Goal: Ask a question: Seek information or help from site administrators or community

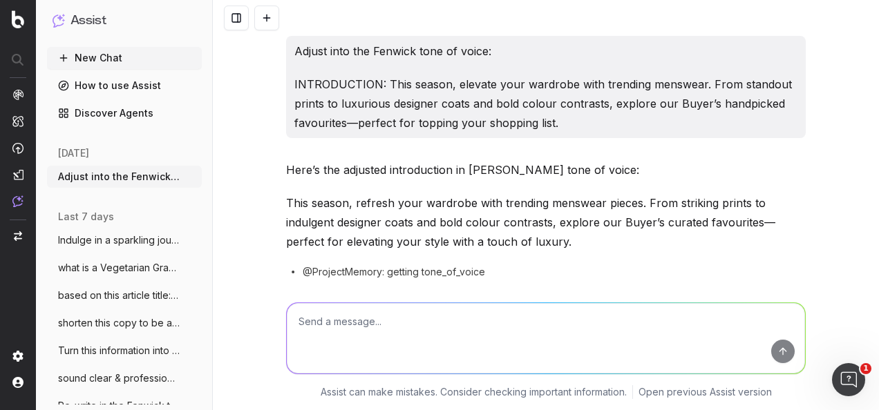
scroll to position [11646, 0]
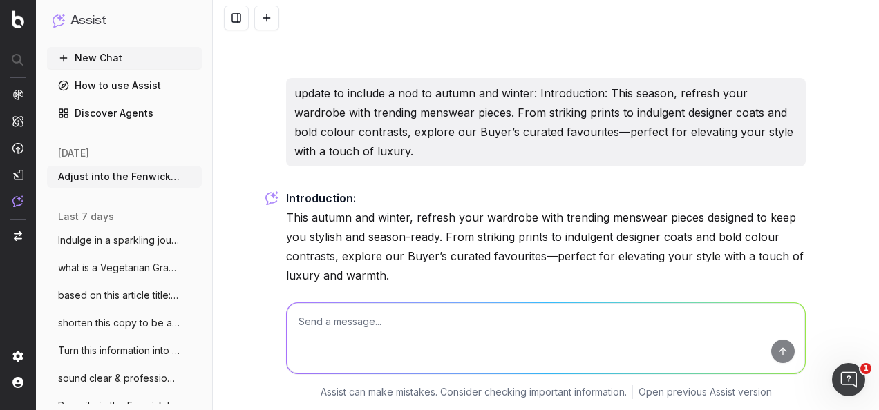
click at [432, 314] on textarea at bounding box center [546, 338] width 518 height 70
paste textarea "Are you happy for me to create an editorial page similar to this linking to cor…"
type textarea "sound clear: Are you happy for me to create an editorial page similar to this l…"
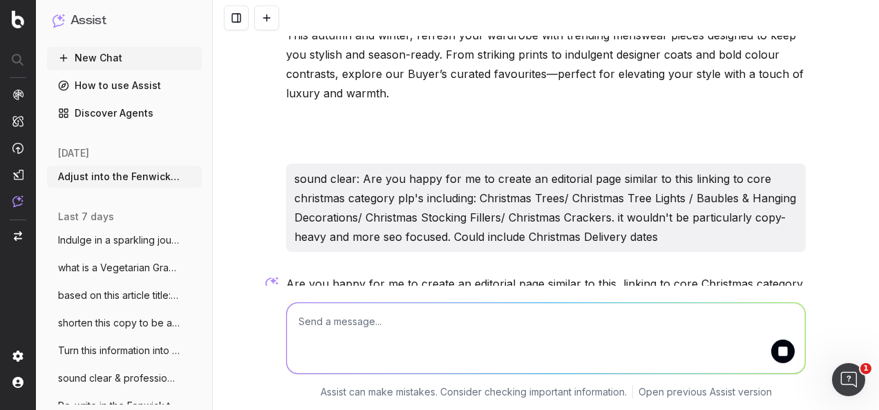
scroll to position [11894, 0]
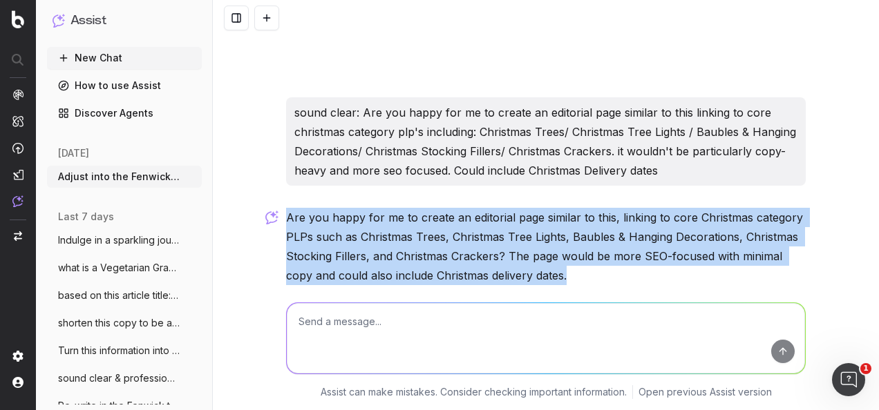
drag, startPoint x: 571, startPoint y: 211, endPoint x: 283, endPoint y: 155, distance: 293.6
click at [286, 208] on p "Are you happy for me to create an editorial page similar to this, linking to co…" at bounding box center [545, 246] width 519 height 77
copy p "Are you happy for me to create an editorial page similar to this, linking to co…"
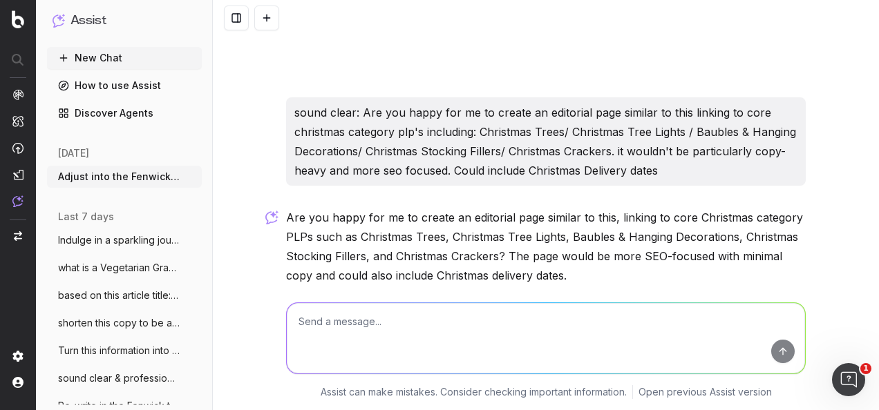
click at [356, 338] on textarea at bounding box center [546, 338] width 518 height 70
paste textarea "Lor ips dolor sit am co adipis el seddoeius temp incidid ut labo, etdolor ma al…"
type textarea "lorem ipsum: Dol sit ametc adi el se doeius te incididun utla etdolor ma aliq, …"
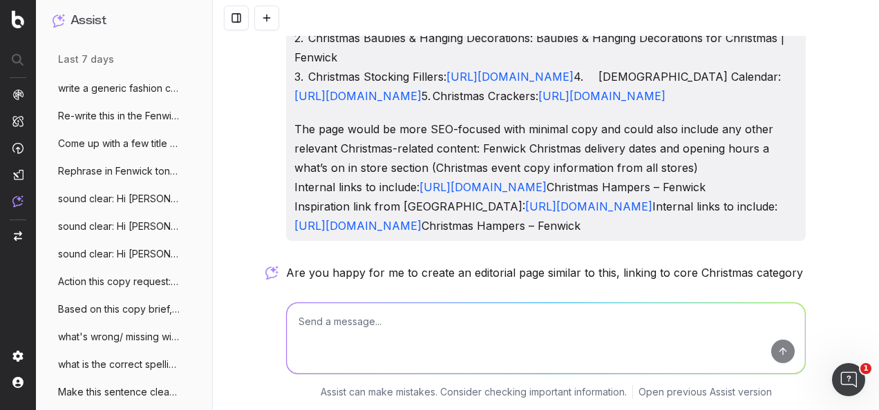
scroll to position [12414, 0]
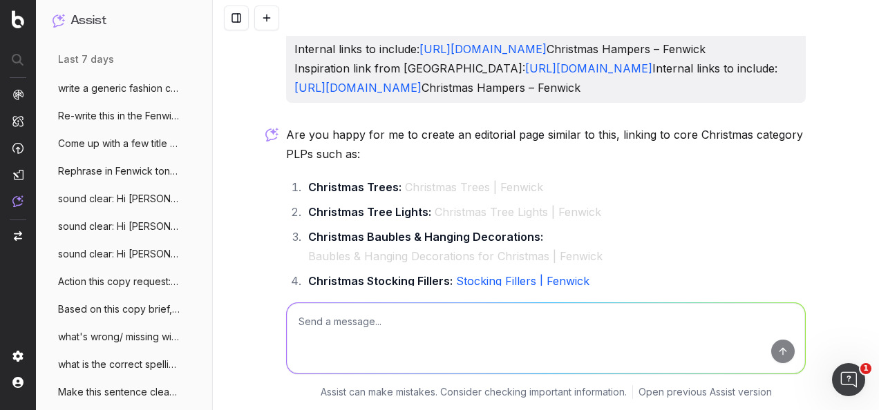
drag, startPoint x: 372, startPoint y: 195, endPoint x: 281, endPoint y: 177, distance: 92.9
click at [286, 164] on p "Are you happy for me to create an editorial page similar to this, linking to co…" at bounding box center [545, 144] width 519 height 39
drag, startPoint x: 281, startPoint y: 177, endPoint x: 304, endPoint y: 177, distance: 22.8
copy p "Are you happy for me to create an editorial page similar to this, linking to co…"
click at [372, 323] on textarea at bounding box center [546, 338] width 518 height 70
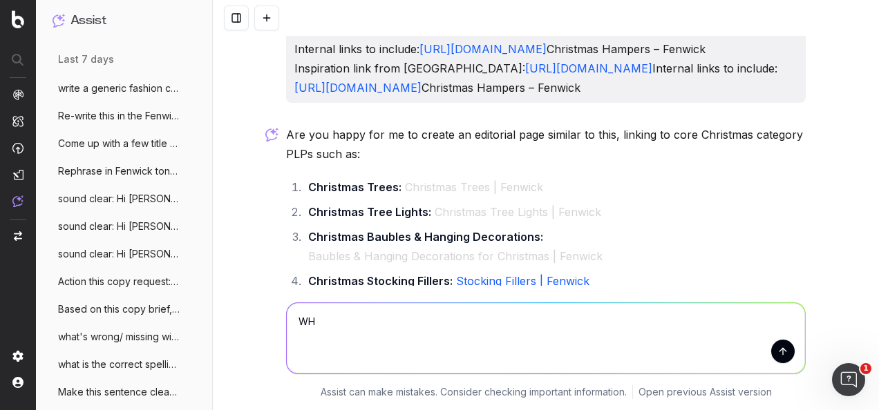
type textarea "W"
drag, startPoint x: 359, startPoint y: 323, endPoint x: 481, endPoint y: 327, distance: 122.3
click at [481, 327] on textarea "does adding internal links to" at bounding box center [546, 338] width 518 height 70
type textarea "does adding related internal links to an article build SEO value?"
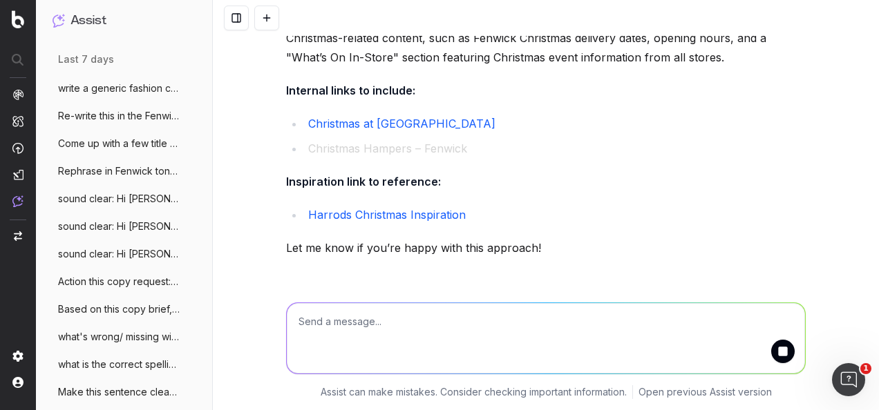
scroll to position [12900, 0]
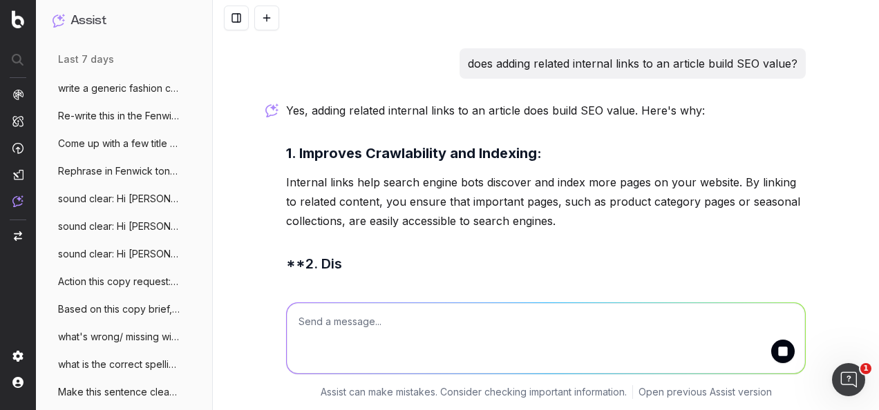
click at [320, 222] on p "Internal links help search engine bots discover and index more pages on your we…" at bounding box center [545, 202] width 519 height 58
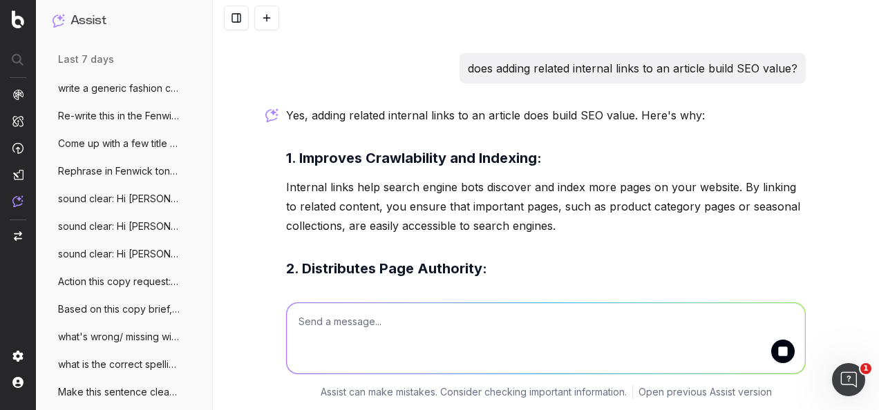
scroll to position [12958, 0]
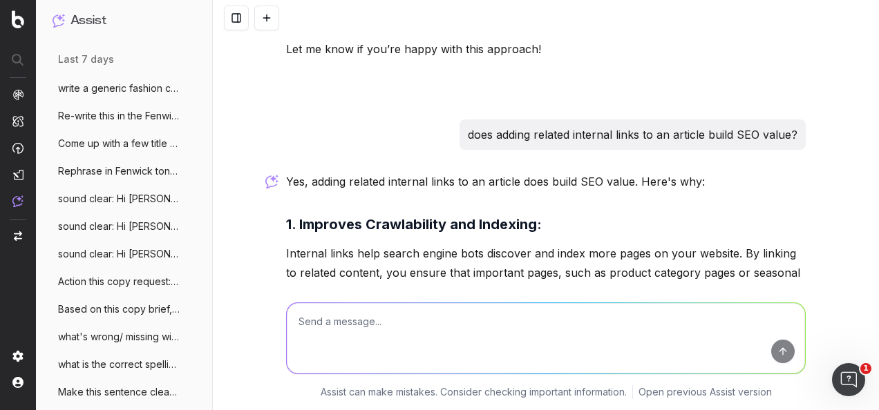
click at [410, 308] on textarea at bounding box center [546, 338] width 518 height 70
paste textarea "Lo Ipsu, dolo sit ame c adip elitsed. Doe tem incid utl et do magna al enimadmi…"
type textarea "lorem ipsum: Do Sita, cons adi eli s doei tempori. Utl etd magna ali en ad mini…"
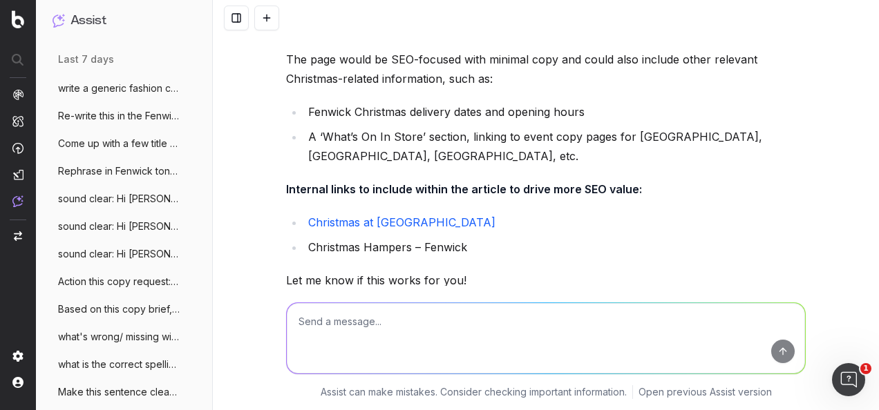
scroll to position [14641, 0]
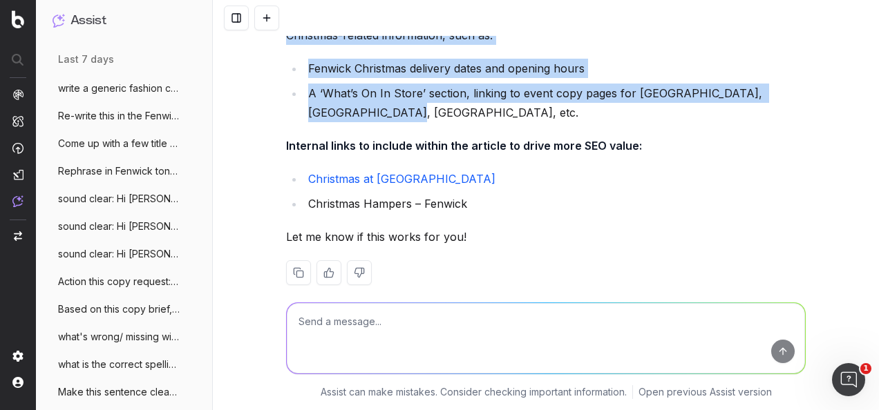
drag, startPoint x: 338, startPoint y: 205, endPoint x: 278, endPoint y: 101, distance: 120.4
drag, startPoint x: 278, startPoint y: 101, endPoint x: 301, endPoint y: 113, distance: 26.6
copy div "The page would be SEO-focused with minimal copy and could also include other re…"
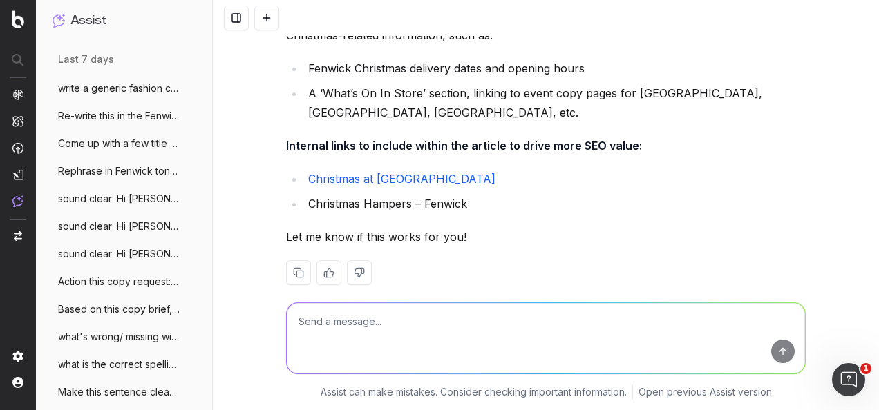
click at [494, 286] on div at bounding box center [545, 335] width 530 height 99
click at [476, 326] on textarea at bounding box center [546, 338] width 518 height 70
type textarea "I"
paste textarea "L’ip dol sitametc a eli se do eiusmod tempo incid. Utl etd magna ali en ad mini…"
type textarea "lo ipsu d sitame consect adipiS’el sed doeiusmo t inc ut la etdolor magna aliqu…"
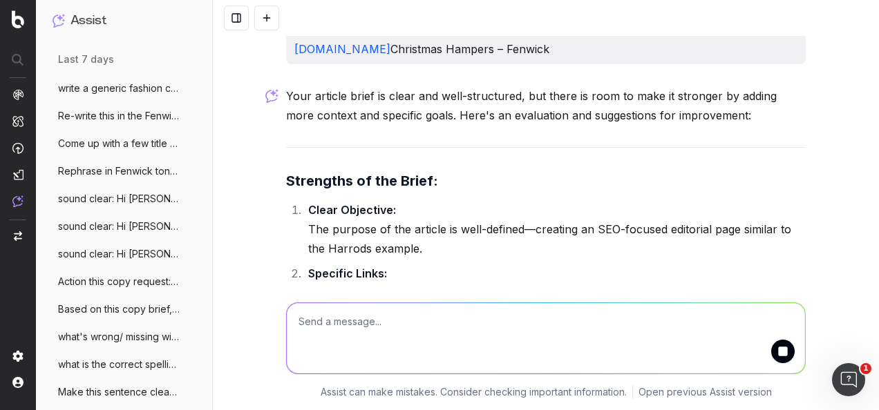
scroll to position [15445, 0]
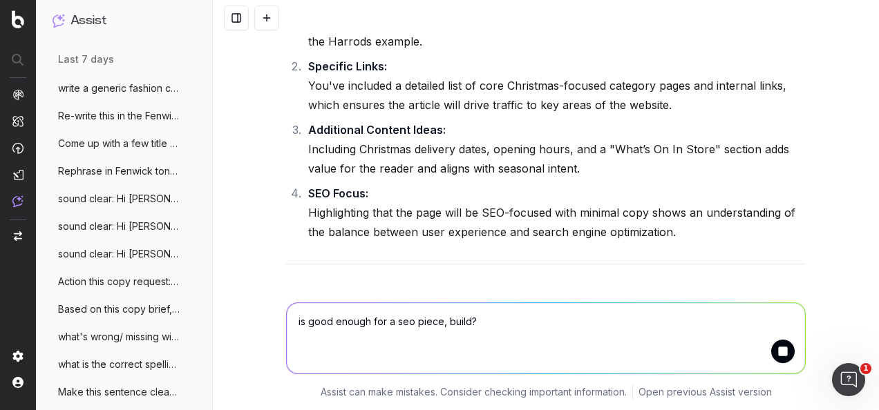
type textarea "is good enough for a seo piece, build?"
click at [781, 351] on button "submit" at bounding box center [782, 351] width 23 height 23
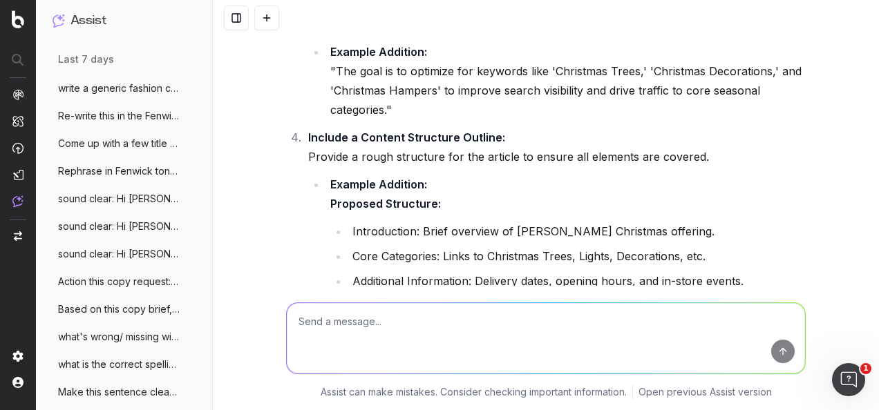
scroll to position [15656, 0]
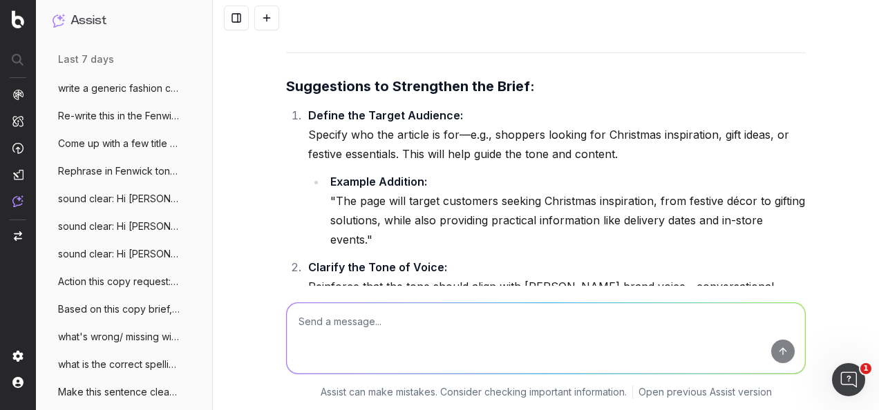
click at [445, 345] on textarea at bounding box center [546, 338] width 518 height 70
type textarea "i"
type textarea "s"
type textarea "is it a strong enough strutcure?"
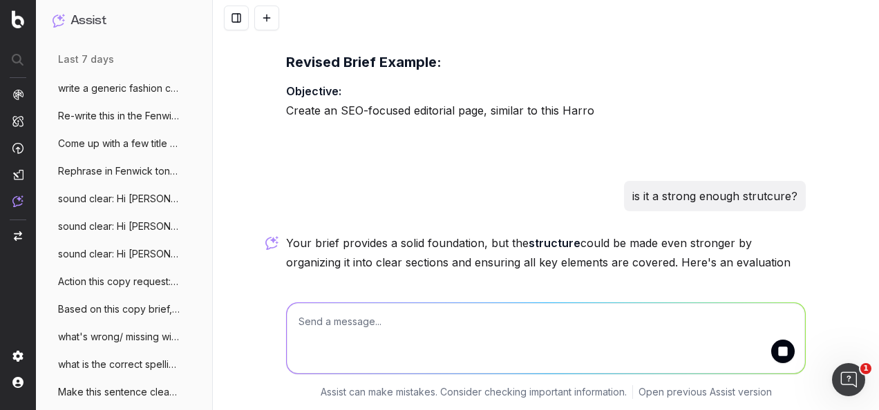
scroll to position [16847, 0]
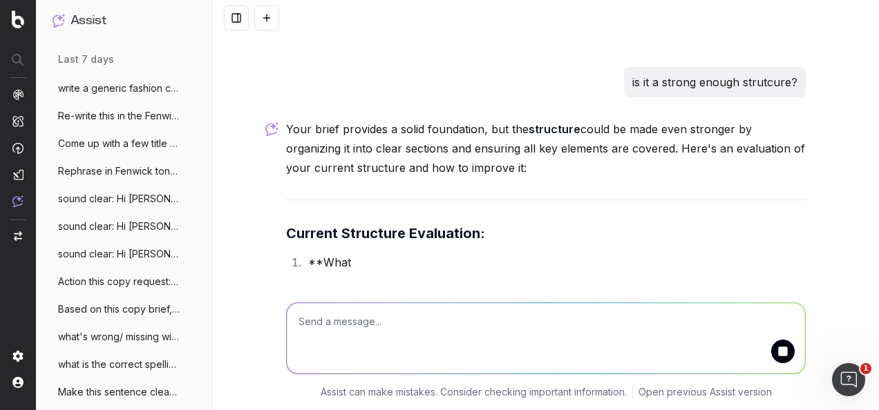
click at [475, 178] on p "Your brief provides a solid foundation, but the structure could be made even st…" at bounding box center [545, 148] width 519 height 58
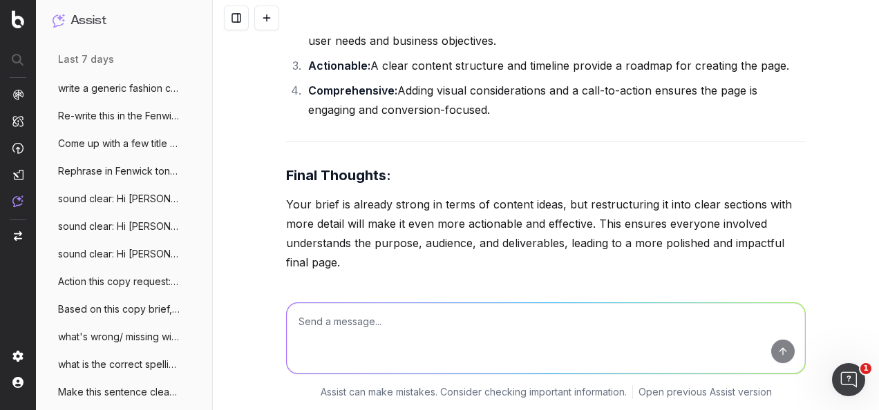
scroll to position [19048, 0]
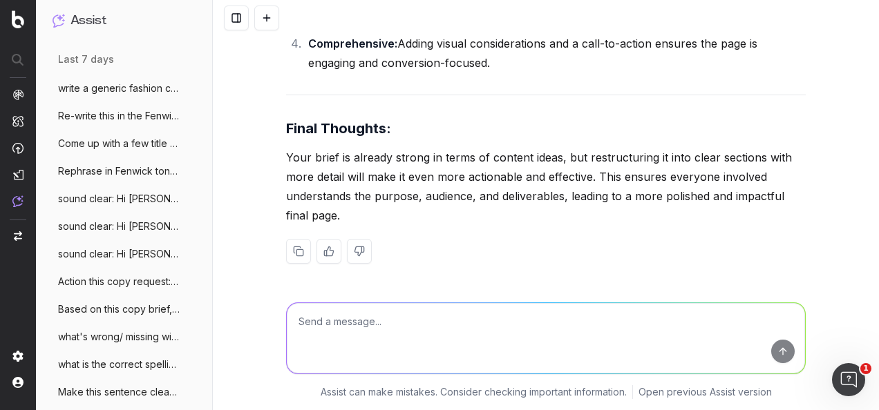
click at [381, 343] on textarea at bounding box center [546, 338] width 518 height 70
paste textarea "Secure Your Spot: The Beauty Advent Calendar You’ve Been Waiting For Don’t [PER…"
type textarea "update to launch copy: Secure Your Spot: The Beauty Advent Calendar You’ve Been…"
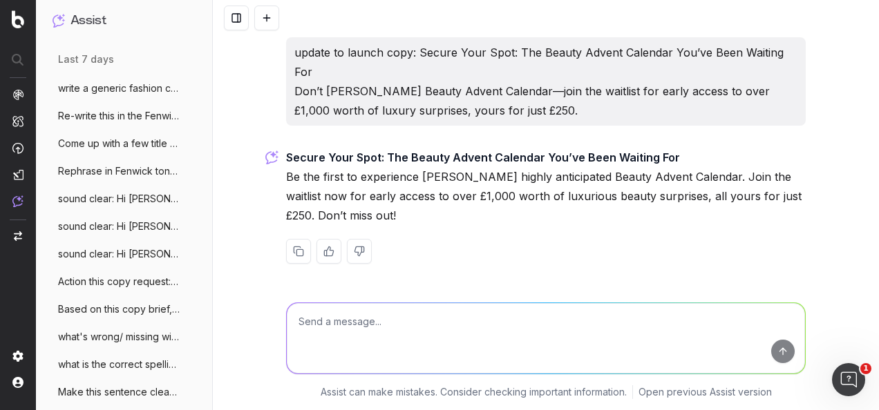
scroll to position [19277, 0]
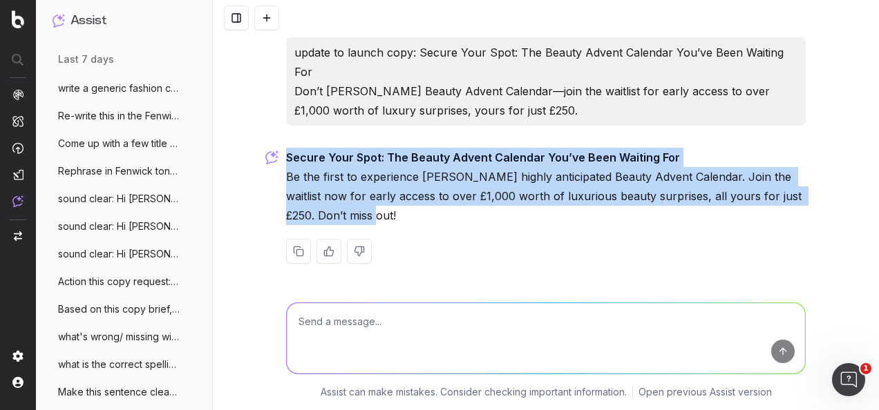
drag, startPoint x: 388, startPoint y: 215, endPoint x: 283, endPoint y: 153, distance: 121.7
click at [286, 153] on p "Secure Your Spot: The Beauty Advent Calendar You’ve Been Waiting For Be the fir…" at bounding box center [545, 186] width 519 height 77
drag, startPoint x: 283, startPoint y: 153, endPoint x: 301, endPoint y: 155, distance: 18.1
copy p "Secure Your Spot: The Beauty Advent Calendar You’ve Been Waiting For Be the fir…"
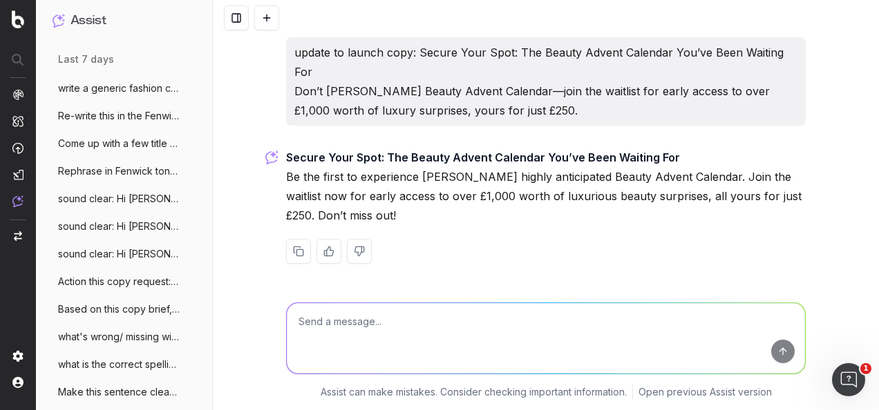
click at [419, 333] on textarea at bounding box center [546, 338] width 518 height 70
paste textarea "Morning, ahead of the Beauty advent calendar launching this week (planned for W…"
type textarea "what's the copy ask? Morning, ahead of the Beauty advent calendar launching thi…"
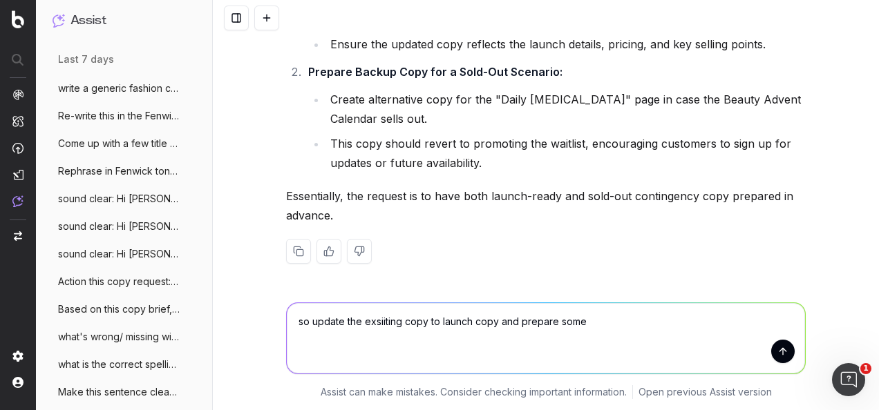
scroll to position [19708, 0]
type textarea "so update the exsiiting copy to launch copy and prepare some sold-out copy too?"
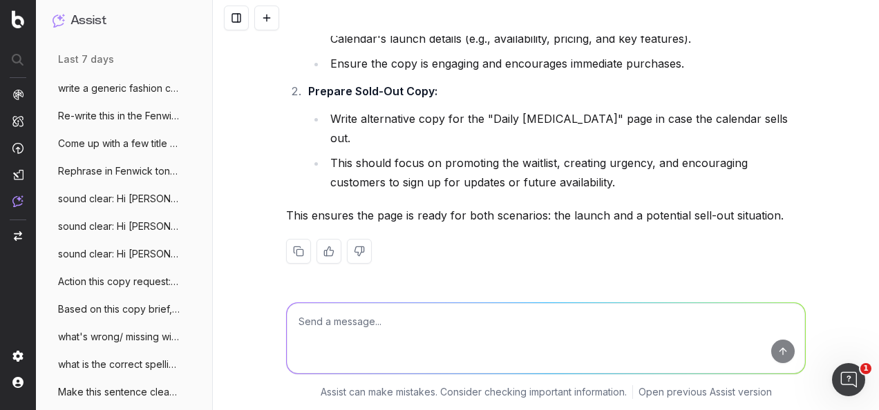
scroll to position [20134, 0]
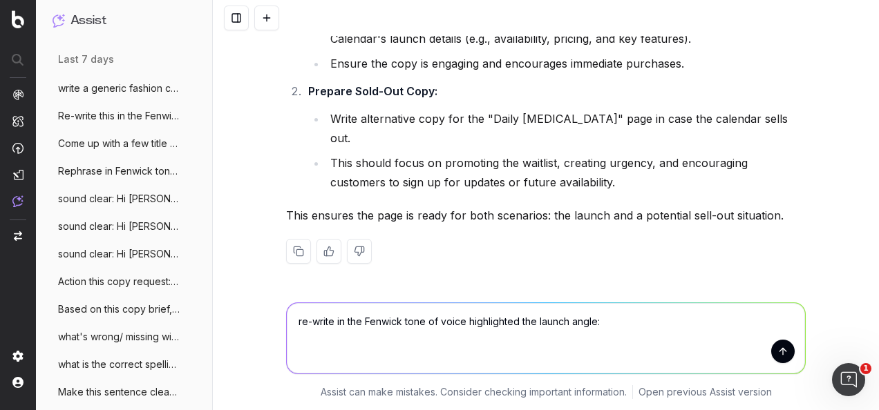
paste textarea "Lo’i dolorsi: Ametcon’a elitse doeiusmodte Incidi Utlabo Etdolore ma aliq. Enim…"
type textarea "lo-ipsum do sit Ametcon adip el seddo eiusmodtemp inc utlabo etdol: Ma’a enimad…"
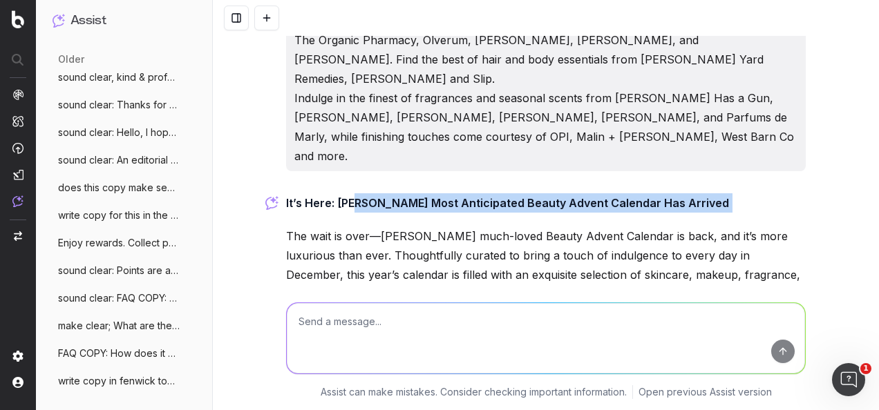
scroll to position [20681, 0]
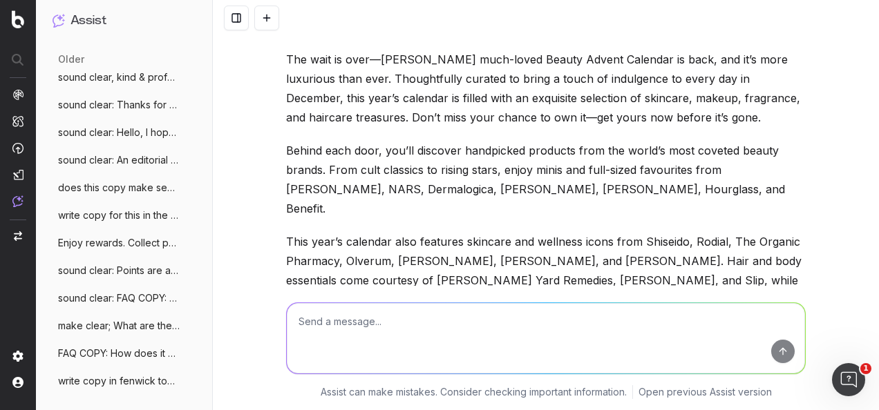
drag, startPoint x: 398, startPoint y: 98, endPoint x: 282, endPoint y: 104, distance: 116.2
click at [286, 36] on p "It’s Here: [PERSON_NAME] Most Anticipated Beauty Advent Calendar Has Arrived" at bounding box center [545, 26] width 519 height 19
drag, startPoint x: 282, startPoint y: 104, endPoint x: 330, endPoint y: 96, distance: 48.9
copy p "It’s Here: [PERSON_NAME] Most Anticipated Beauty Advent Calendar Has Arrived"
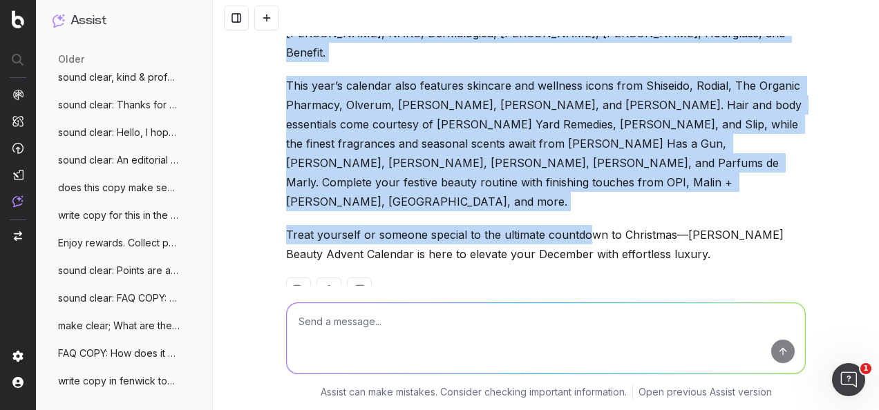
scroll to position [20888, 0]
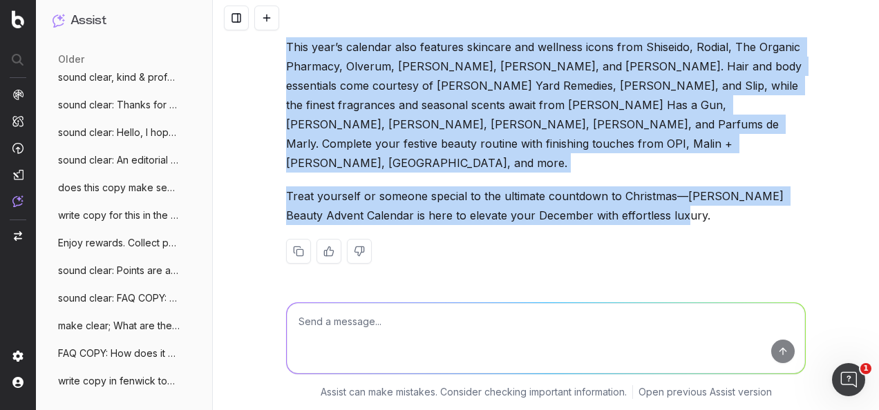
drag, startPoint x: 281, startPoint y: 58, endPoint x: 669, endPoint y: 233, distance: 426.0
click at [669, 233] on div "It’s Here: [PERSON_NAME] Most Anticipated Beauty Advent Calendar Has Arrived Th…" at bounding box center [545, 54] width 519 height 464
drag, startPoint x: 669, startPoint y: 233, endPoint x: 608, endPoint y: 227, distance: 61.9
copy div "Lor ipsu do sita—Consect’a elit-seddo Eiusmo Tempor Incididu ut labo, etd ma’a …"
click at [435, 361] on textarea at bounding box center [546, 338] width 518 height 70
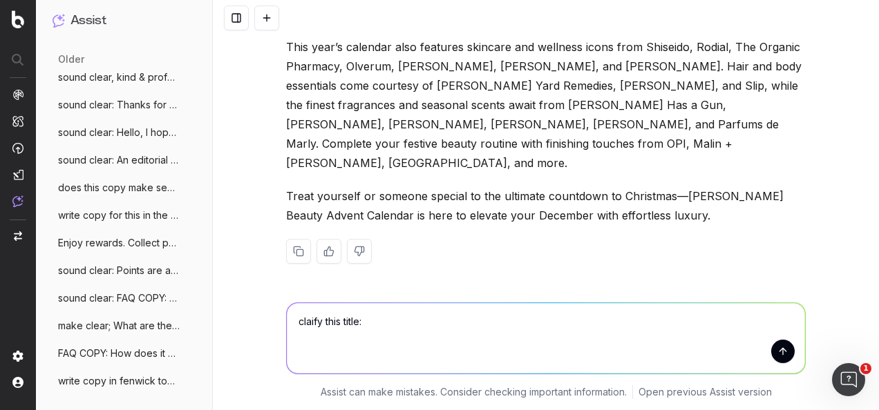
paste textarea "Copy Update for Daily [MEDICAL_DATA] Article: Beauty Advent Calendar 2025 - Cop…"
type textarea "claify this title: Copy Update for Daily [MEDICAL_DATA] Article: Beauty Advent …"
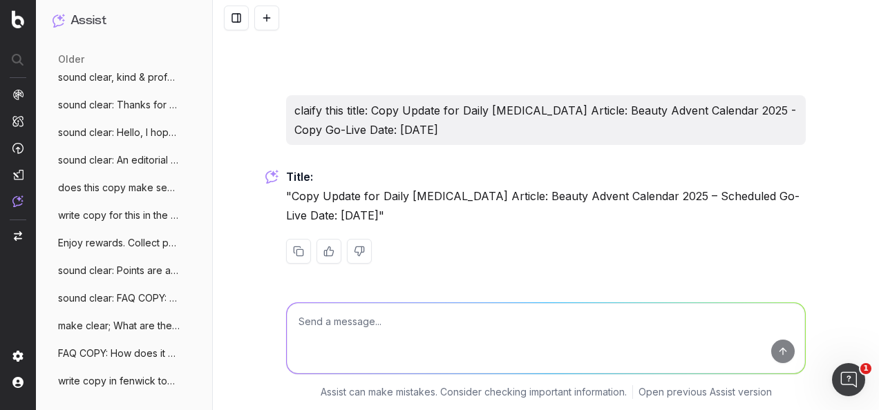
scroll to position [21101, 0]
drag, startPoint x: 419, startPoint y: 217, endPoint x: 274, endPoint y: 193, distance: 146.3
click at [274, 193] on div "Adjust into the Fenwick tone of voice: INTRODUCTION: This season, elevate your …" at bounding box center [546, 205] width 666 height 410
drag, startPoint x: 274, startPoint y: 193, endPoint x: 303, endPoint y: 198, distance: 29.4
copy p ""Copy Update for Daily [MEDICAL_DATA] Article: Beauty Advent Calendar 2025 – Sc…"
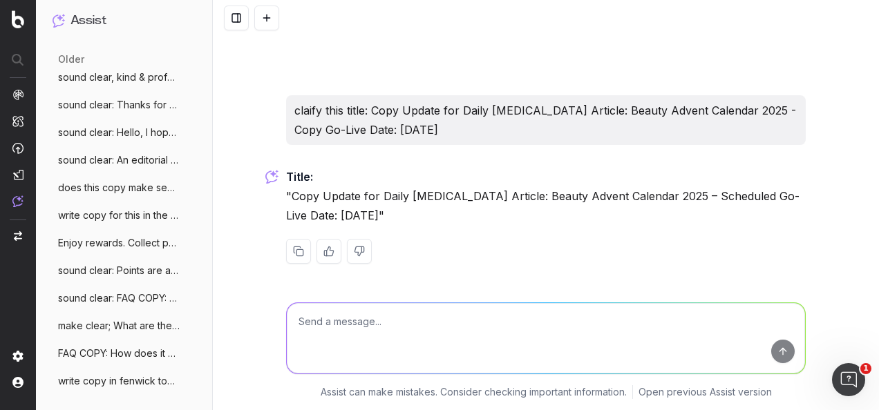
click at [410, 347] on textarea at bounding box center [546, 338] width 518 height 70
paste textarea "Copy Update for Daily [MEDICAL_DATA] Article: Beauty Advent Calendar 2025 – Sch…"
type textarea "make this title clear: Copy Update for Daily [MEDICAL_DATA] Article: Beauty Adv…"
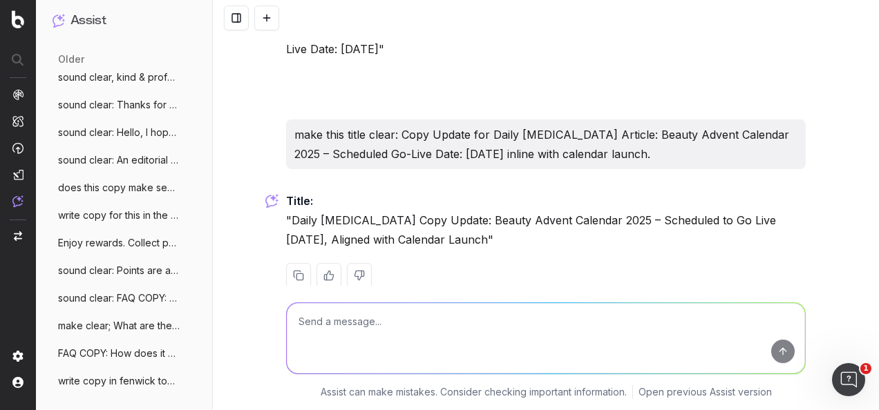
scroll to position [21244, 0]
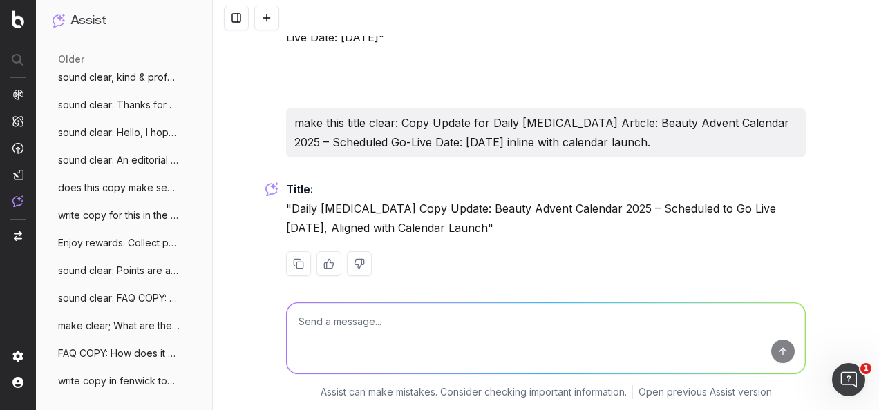
drag, startPoint x: 496, startPoint y: 267, endPoint x: 284, endPoint y: 237, distance: 214.1
click at [286, 237] on p "Title: "Daily [MEDICAL_DATA] Copy Update: Beauty Advent Calendar 2025 – Schedul…" at bounding box center [545, 209] width 519 height 58
drag, startPoint x: 284, startPoint y: 237, endPoint x: 330, endPoint y: 246, distance: 47.1
copy p "Daily [MEDICAL_DATA] Copy Update: Beauty Advent Calendar 2025 – Scheduled to Go…"
click at [399, 352] on textarea at bounding box center [546, 338] width 518 height 70
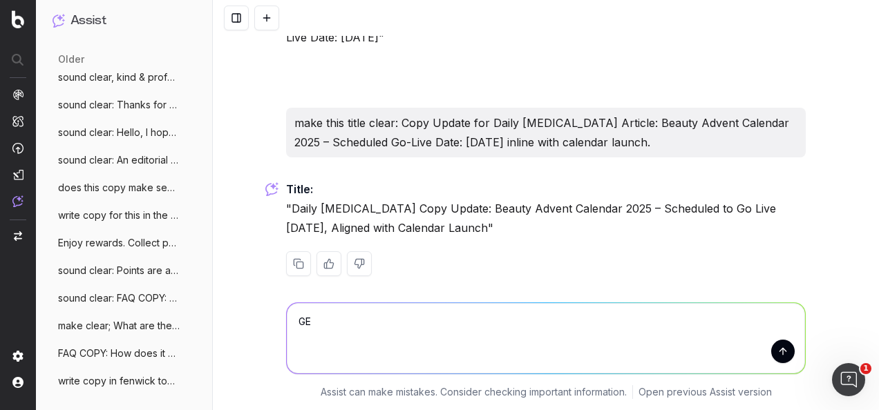
type textarea "G"
type textarea "f"
paste textarea "Lo’i Dolo: Sitamet’c Adip Elitseddoei Tempor Incidi Utlabore Etd Magnaal Eni ad…"
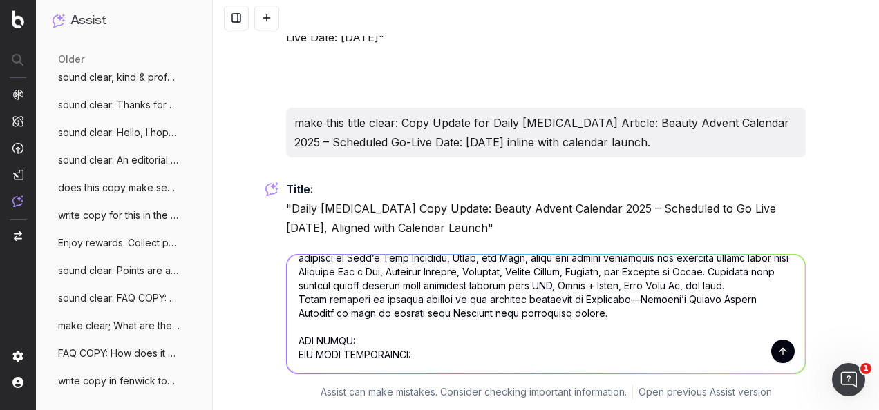
scroll to position [194, 0]
type textarea "loremips dol sitam con adi elit seddoeiusmo: Te’i Utla: Etdolor’m Aliq Enimadmi…"
click at [774, 351] on button "submit" at bounding box center [782, 351] width 23 height 23
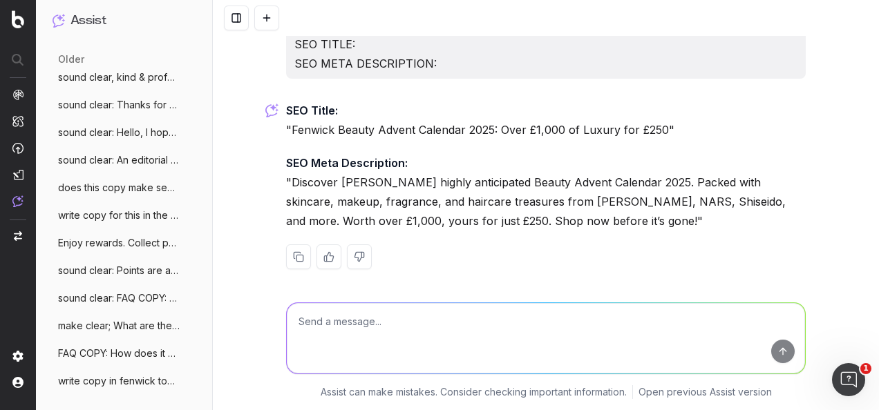
scroll to position [21916, 0]
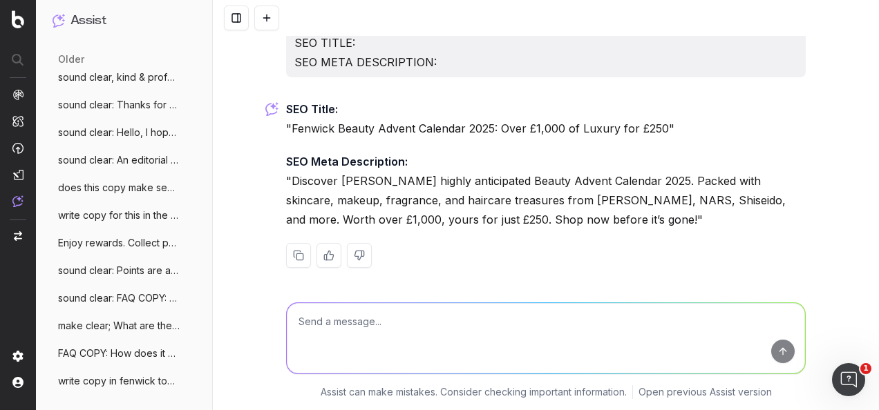
click at [587, 332] on textarea at bounding box center [546, 338] width 518 height 70
type textarea "remove price point mention"
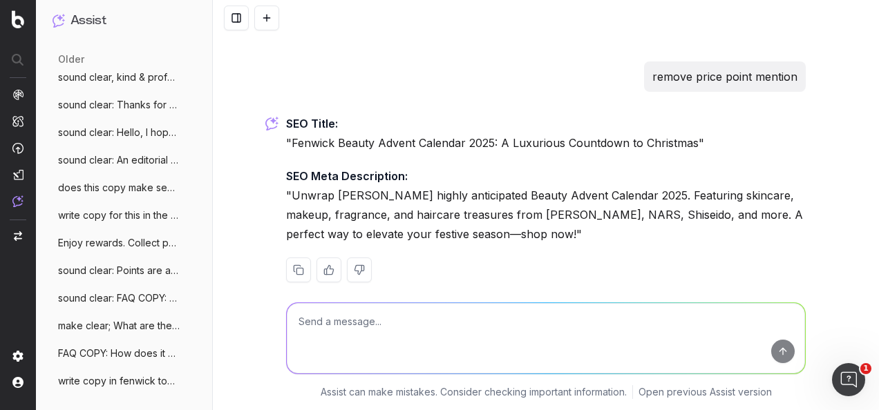
scroll to position [22159, 0]
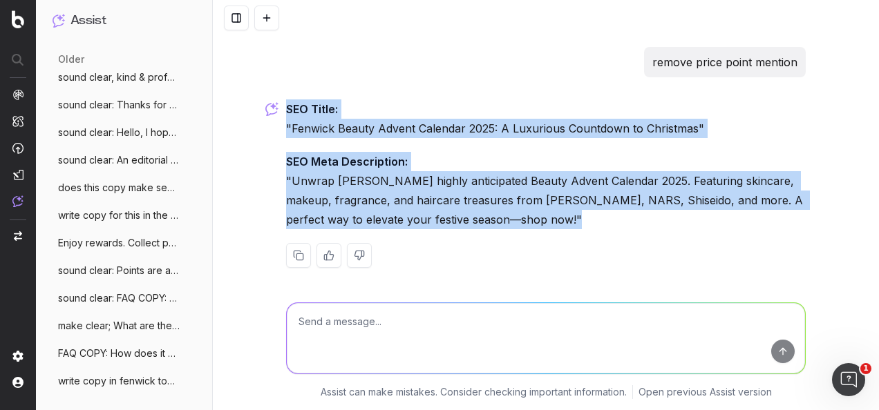
drag, startPoint x: 508, startPoint y: 218, endPoint x: 253, endPoint y: 97, distance: 282.4
click at [253, 97] on div "Adjust into the Fenwick tone of voice: INTRODUCTION: This season, elevate your …" at bounding box center [546, 205] width 666 height 410
drag, startPoint x: 253, startPoint y: 97, endPoint x: 308, endPoint y: 112, distance: 57.3
copy div "SEO Title: "Fenwick Beauty Advent Calendar 2025: A Luxurious Countdown to Chris…"
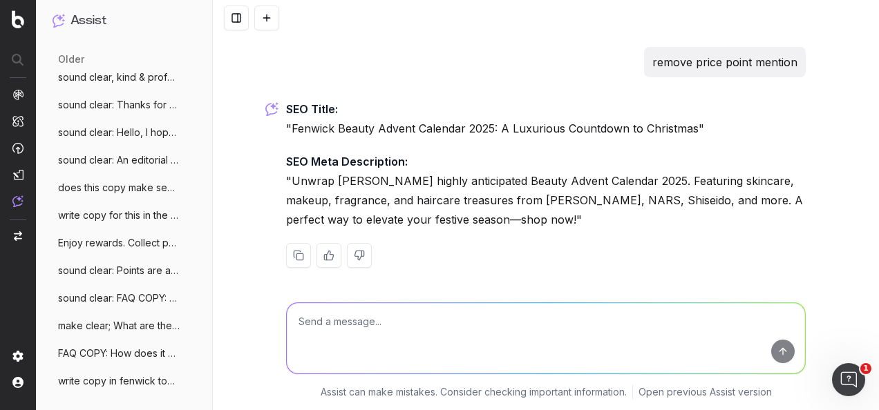
click at [424, 343] on textarea at bounding box center [546, 338] width 518 height 70
paste textarea "Let's add a content module slot into the [DATE] send date for the Beauty Advent…"
type textarea "make clear: Let's add a content module slot into the [DATE] send date for the B…"
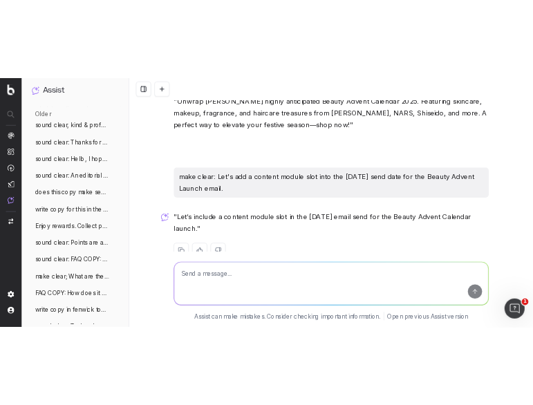
scroll to position [22330, 0]
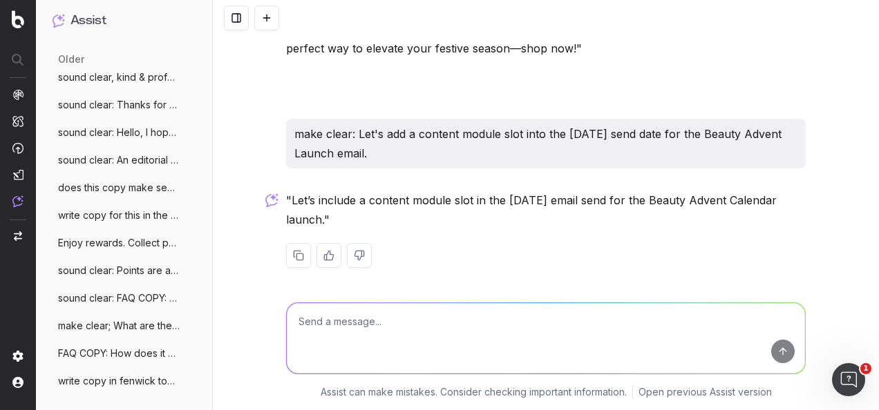
drag, startPoint x: 318, startPoint y: 216, endPoint x: 287, endPoint y: 195, distance: 37.0
click at [287, 195] on p ""Let’s include a content module slot in the [DATE] email send for the Beauty Ad…" at bounding box center [545, 210] width 519 height 39
drag, startPoint x: 287, startPoint y: 195, endPoint x: 298, endPoint y: 196, distance: 11.8
copy p "Let’s include a content module slot in the [DATE] email send for the Beauty Adv…"
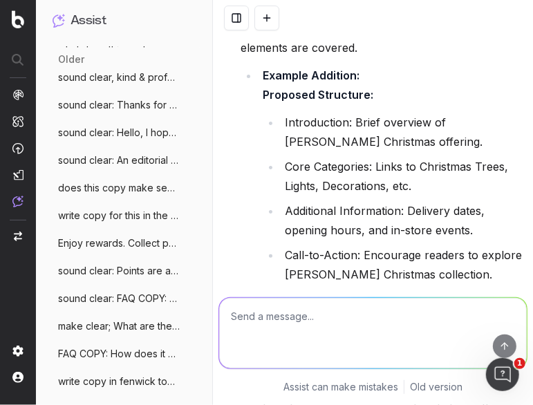
click at [299, 329] on textarea at bounding box center [372, 333] width 307 height 70
type textarea "can you have 2 H2's in an SEO article?"
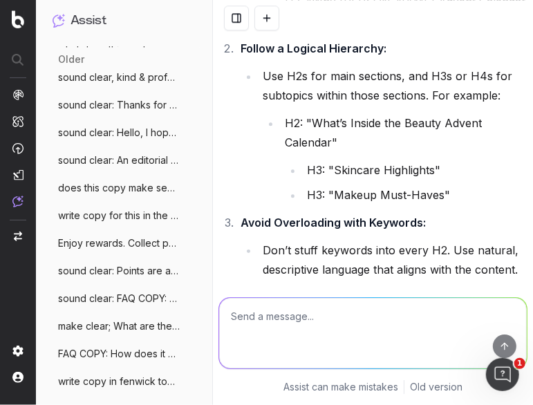
scroll to position [31572, 0]
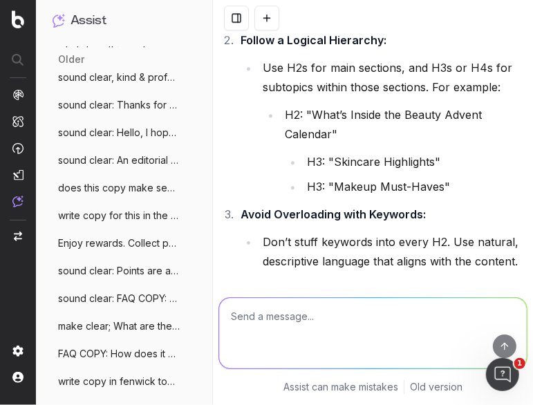
click at [274, 323] on textarea at bounding box center [372, 333] width 307 height 70
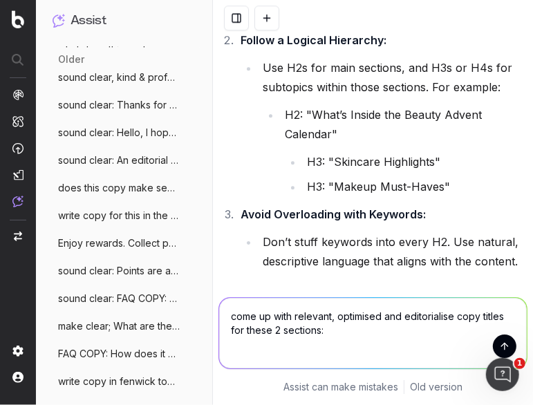
paste textarea "H2: Behind each door, you’ll discover handpicked products from the world’s most…"
type textarea "come up with relevant, optimised and editorialise copy titles for these 2 secti…"
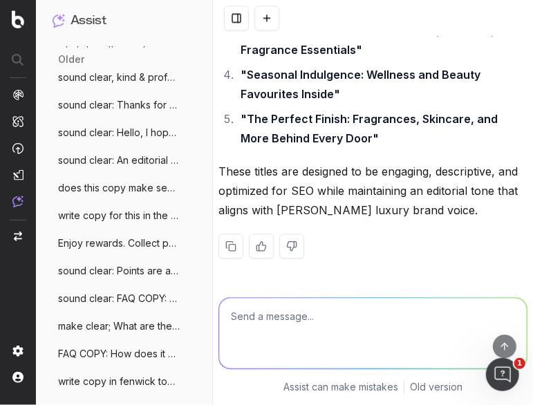
scroll to position [33479, 0]
drag, startPoint x: 508, startPoint y: 119, endPoint x: 247, endPoint y: 126, distance: 261.2
click at [247, 15] on li ""From Shiseido to Sisley: Luxurious Beauty Awaits"" at bounding box center [381, 5] width 291 height 19
copy strong "From Shiseido to Sisley: Luxurious Beauty Awaits"
click at [268, 341] on textarea at bounding box center [372, 333] width 307 height 70
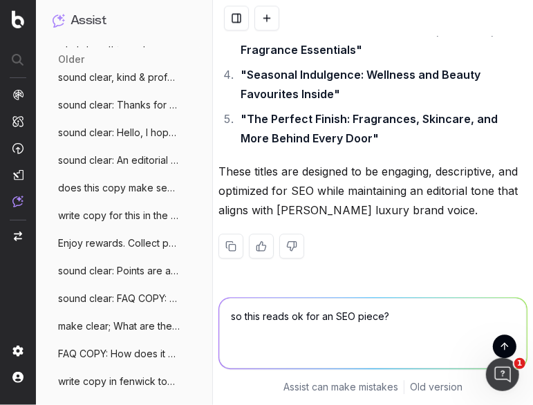
paste textarea "L9: Ip’d Sita: Consect’a Elit Seddoeiusmo Tempor Incidi Utlabore Etd Magnaal EN…"
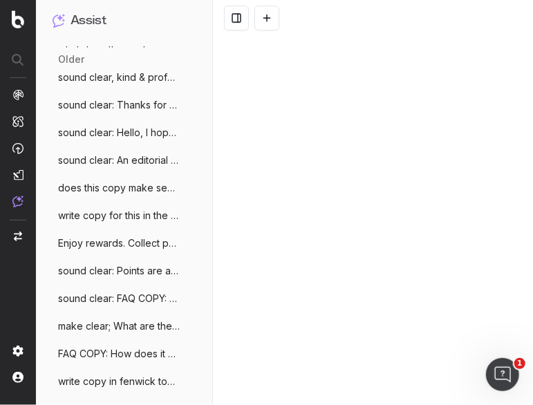
scroll to position [33894, 0]
type textarea "lo ipsu dolor si ame co ADI elits? D8: Ei’t Inci: Utlabor’e Dolo Magnaaliqua En…"
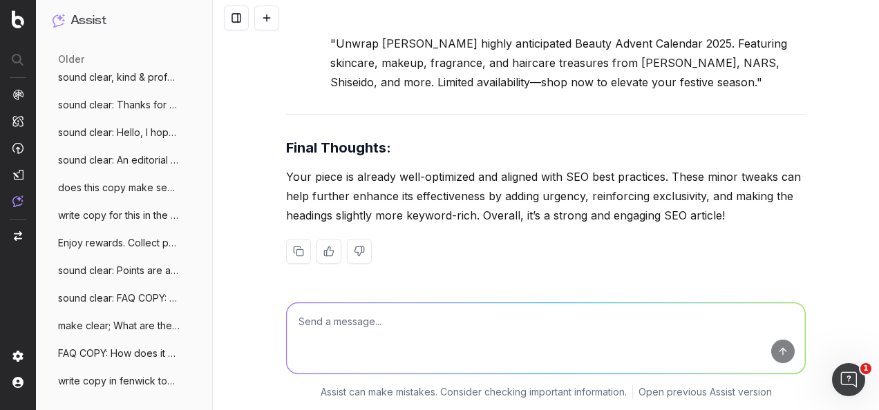
scroll to position [26023, 0]
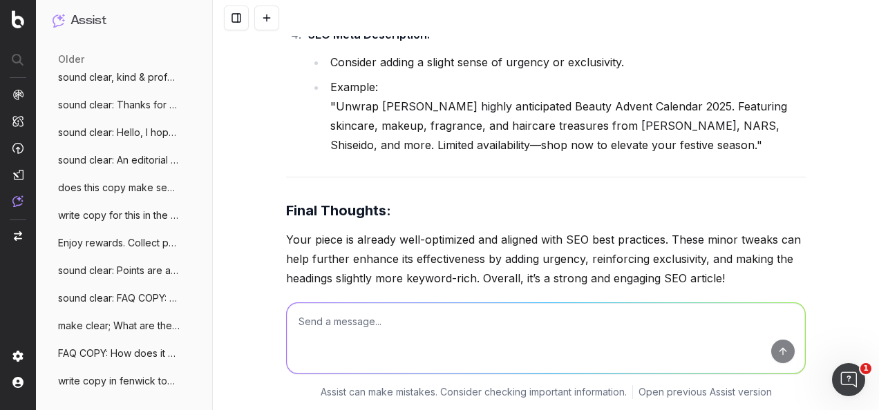
click at [460, 358] on textarea at bounding box center [546, 338] width 518 height 70
paste textarea "﻿Copy has been updated both above in Word doc form and added into the copy brie…"
type textarea "sound clear: ﻿Copy has been updated both above in Word doc form and added into …"
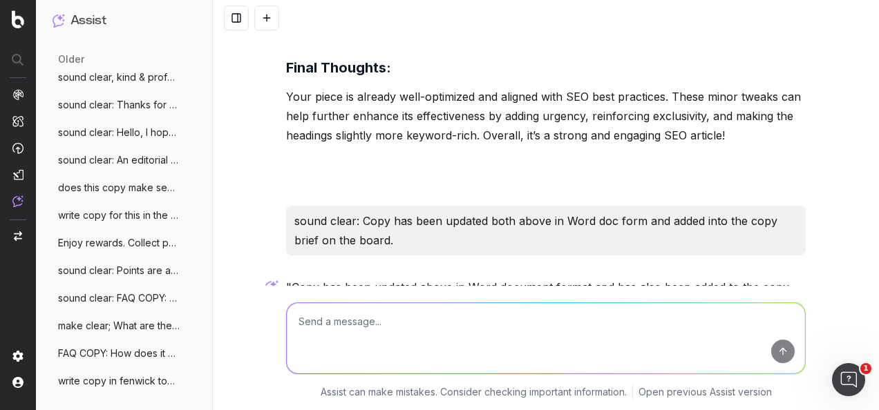
scroll to position [26195, 0]
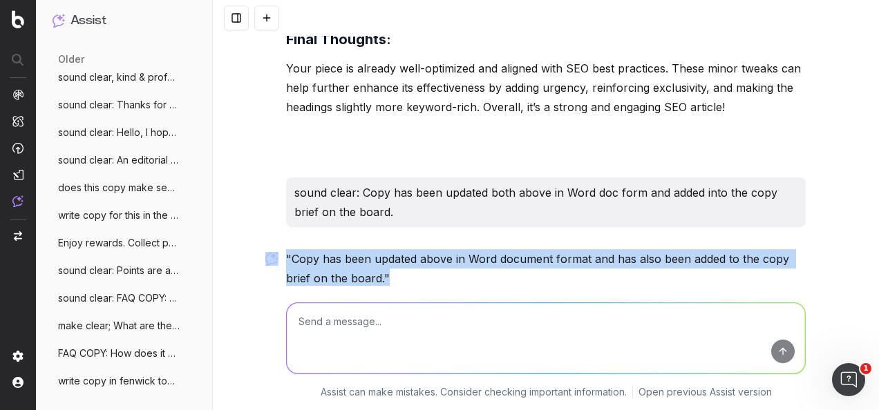
drag, startPoint x: 388, startPoint y: 206, endPoint x: 262, endPoint y: 193, distance: 126.3
drag, startPoint x: 262, startPoint y: 193, endPoint x: 300, endPoint y: 204, distance: 38.9
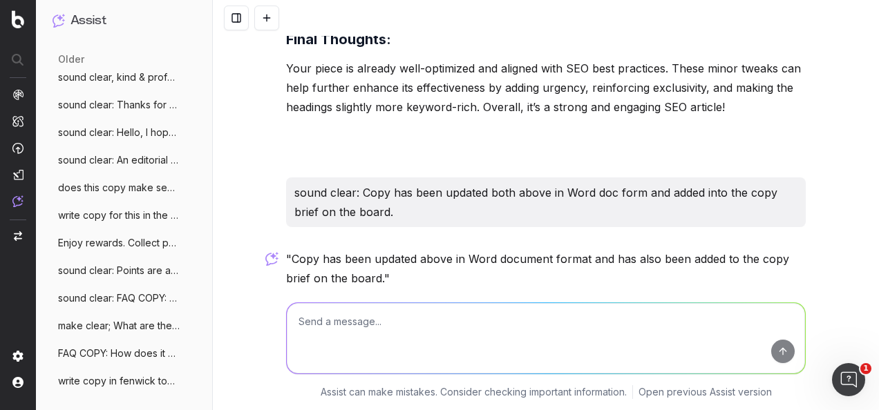
click at [374, 301] on div at bounding box center [545, 335] width 530 height 99
paste textarea "Daily [MEDICAL_DATA] Copy Update: Beauty Advent Calendar 2025 – Scheduled to Go…"
type textarea "make clearer: Daily [MEDICAL_DATA] Copy Update: Beauty Advent Calendar 2025 – S…"
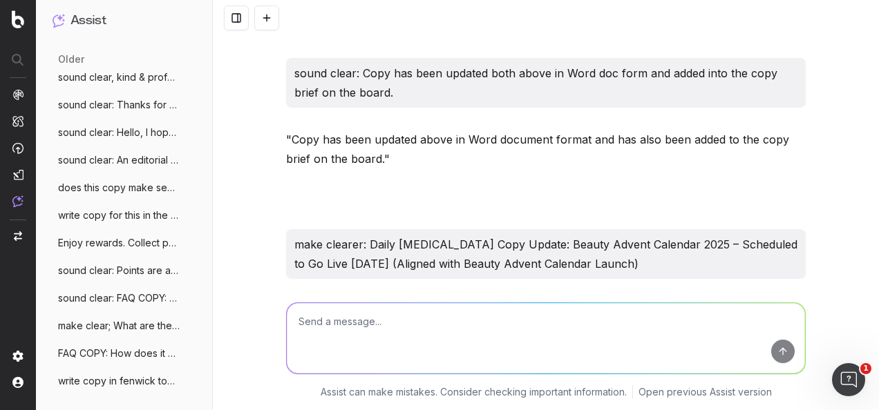
scroll to position [26366, 0]
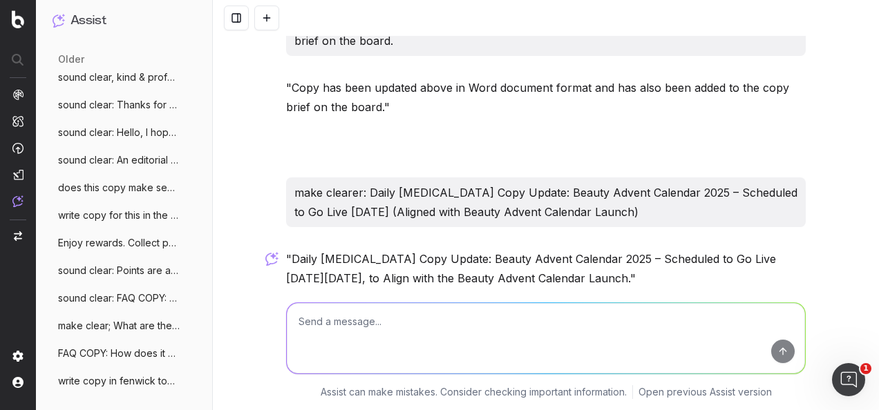
drag, startPoint x: 608, startPoint y: 216, endPoint x: 286, endPoint y: 198, distance: 322.4
click at [286, 249] on p ""Daily [MEDICAL_DATA] Copy Update: Beauty Advent Calendar 2025 – Scheduled to G…" at bounding box center [545, 268] width 519 height 39
drag, startPoint x: 286, startPoint y: 198, endPoint x: 301, endPoint y: 196, distance: 15.3
click at [419, 326] on textarea at bounding box center [546, 338] width 518 height 70
paste textarea "﻿1. Existing Article link: ﻿﻿Beauty Advent Calendar 2025 | Fenwick ﻿2. Updated …"
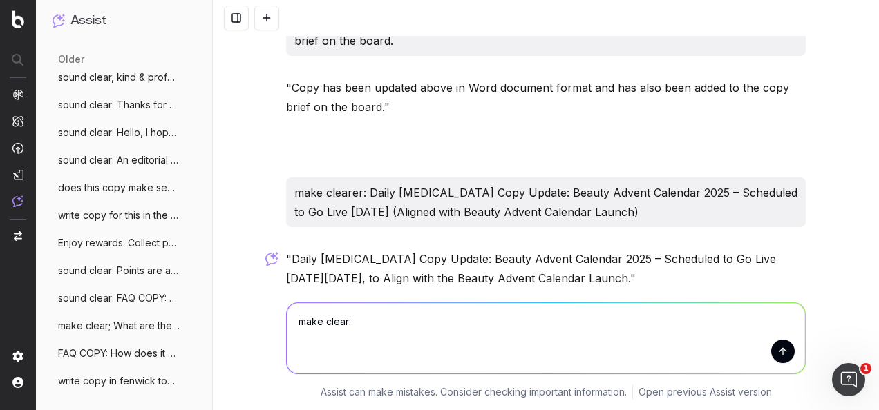
type textarea "make clear: ﻿1. Existing Article link: ﻿﻿Beauty Advent Calendar 2025 | Fenwick …"
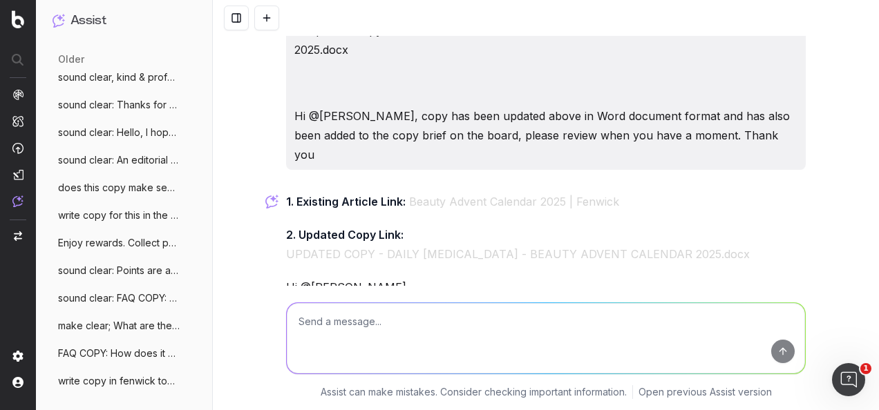
scroll to position [26756, 0]
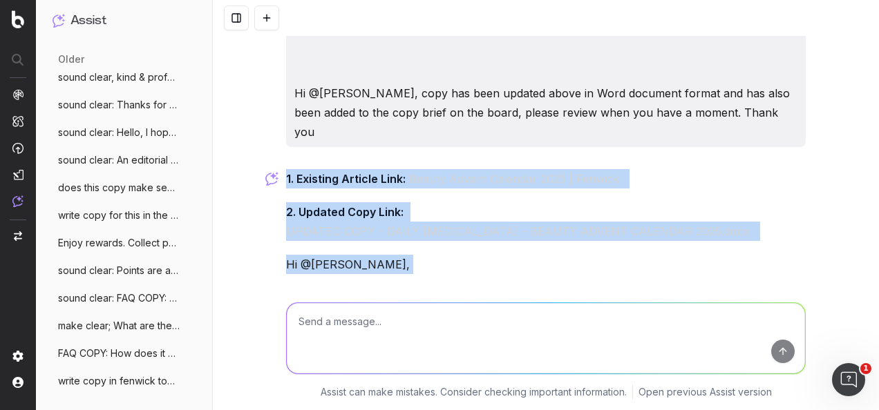
drag, startPoint x: 787, startPoint y: 217, endPoint x: 278, endPoint y: 89, distance: 525.5
drag, startPoint x: 278, startPoint y: 89, endPoint x: 307, endPoint y: 102, distance: 32.5
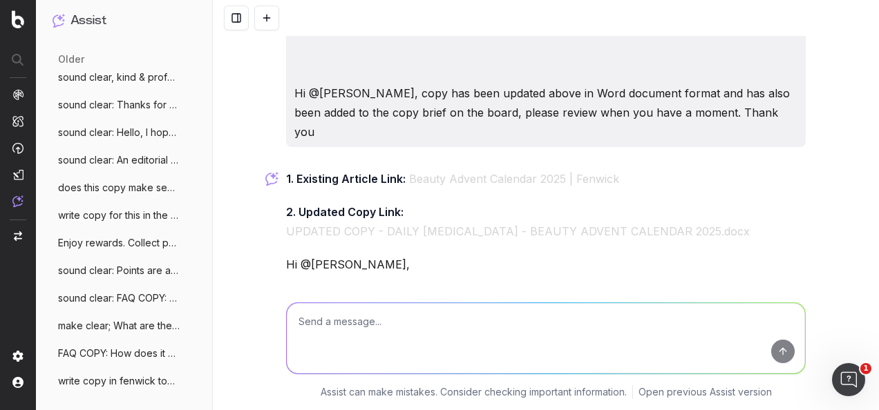
click at [482, 335] on textarea at bounding box center [546, 338] width 518 height 70
type textarea "W"
paste textarea "Hi Everyone, [PERSON_NAME] are interested in the Daily [MEDICAL_DATA] Article a…"
type textarea "what's the ask? Hi Everyone, [PERSON_NAME] are interested in the Daily [MEDICAL…"
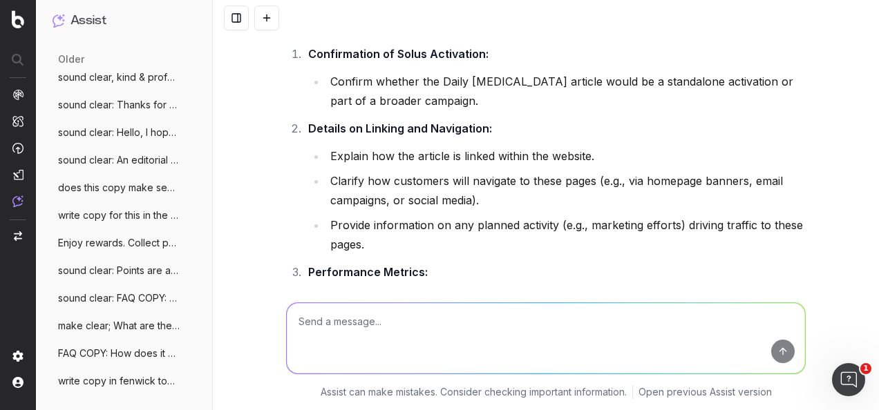
scroll to position [27408, 0]
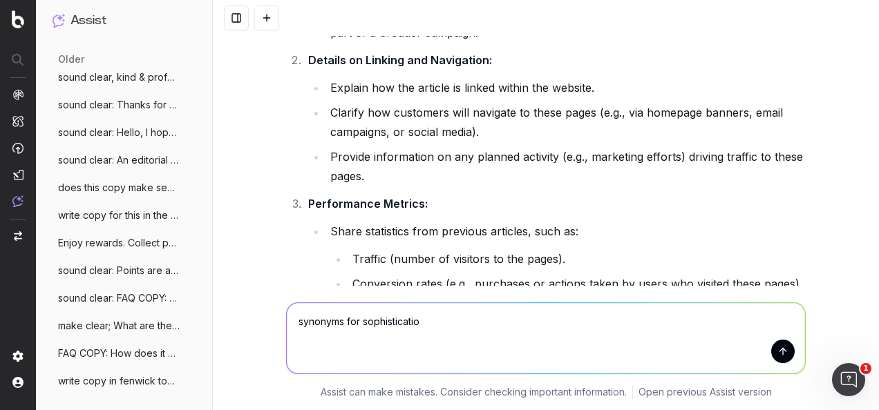
type textarea "synonyms for sophistication"
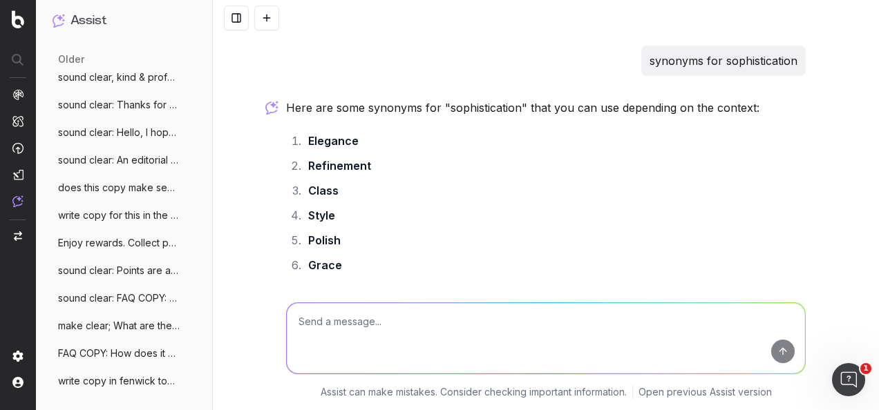
scroll to position [27770, 0]
click at [340, 325] on textarea at bounding box center [546, 338] width 518 height 70
paste textarea "SEO TITLE: Fenwick Beauty Advent Calendar 2025: A Luxurious Countdown to Christ…"
type textarea "write altneratives without luxurious: SEO TITLE: Fenwick Beauty Advent Calendar…"
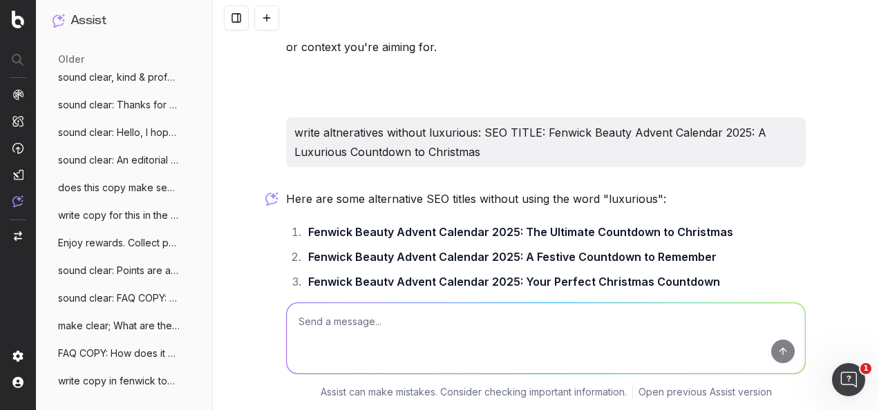
scroll to position [28325, 0]
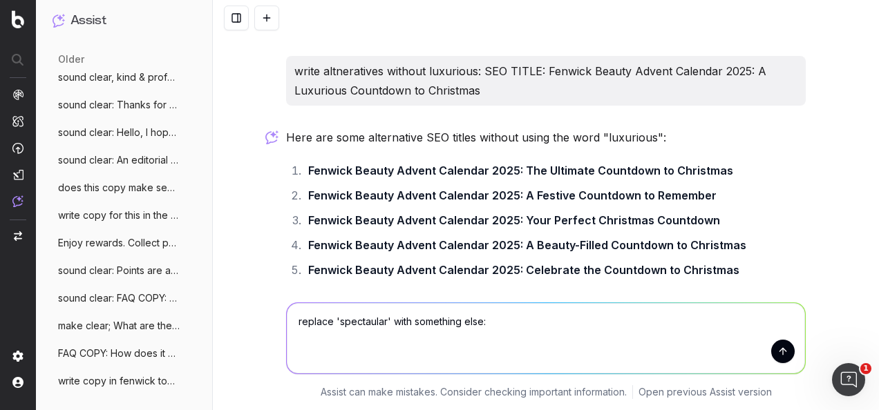
paste textarea "The wait is over—[PERSON_NAME] 2025 Beauty Advent Calendar is here, and it is m…"
type textarea "replace 'spectaular' with something else: The wait is over—[PERSON_NAME] 2025 B…"
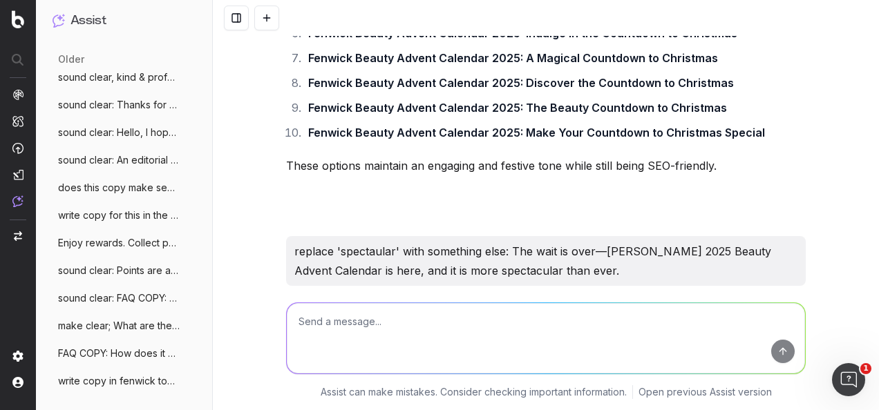
scroll to position [28587, 0]
type textarea "more chistmas themed soudning"
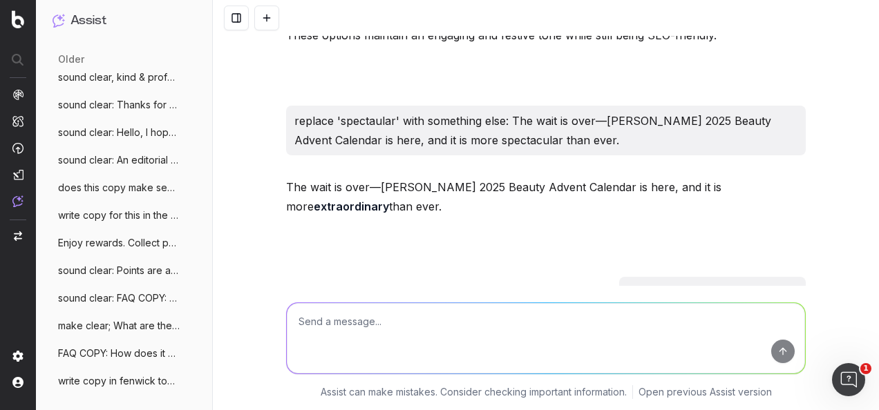
scroll to position [28720, 0]
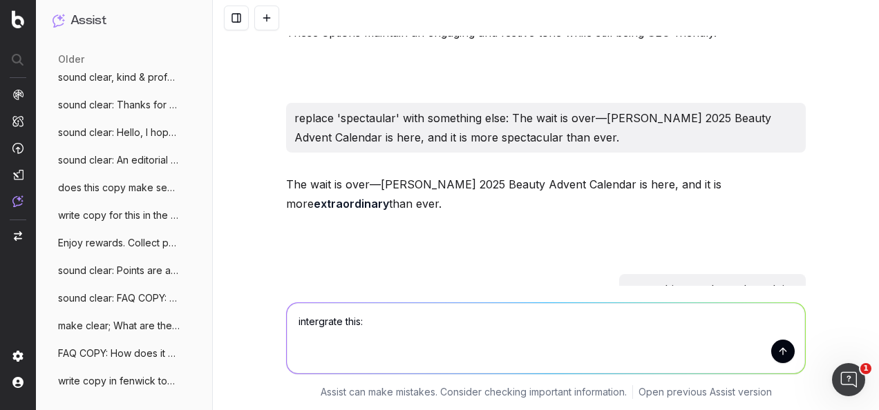
paste textarea "Can we please add your's for £250 and with products included with the value of …"
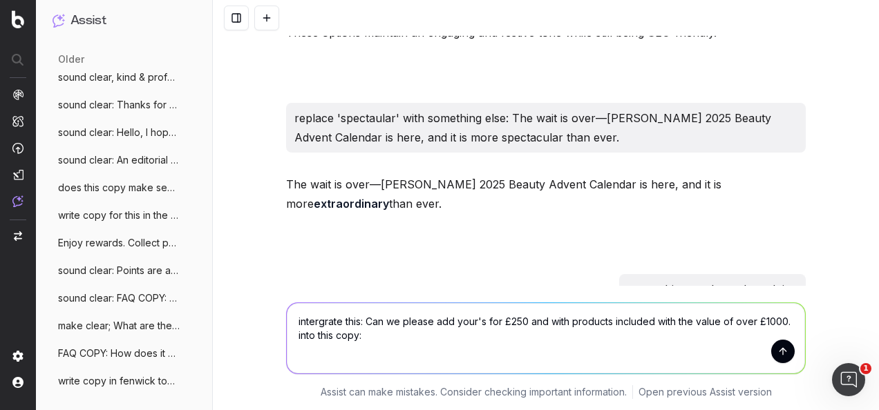
paste textarea "INTRODUCTION: The wait is over—[PERSON_NAME] 2025 Beauty Advent Calendar is her…"
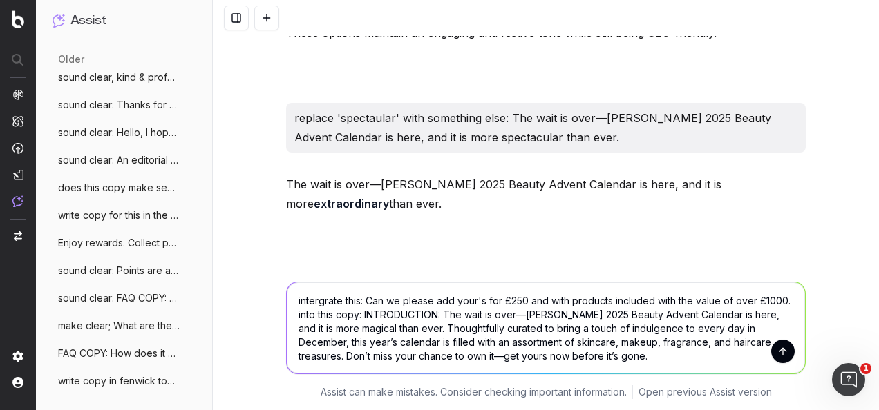
type textarea "intergrate this: Can we please add your's for £250 and with products included w…"
click at [776, 352] on button "submit" at bounding box center [782, 351] width 23 height 23
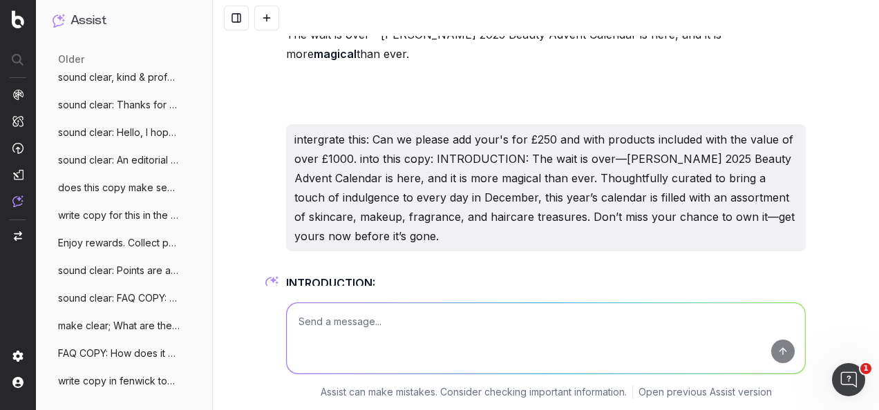
scroll to position [29046, 0]
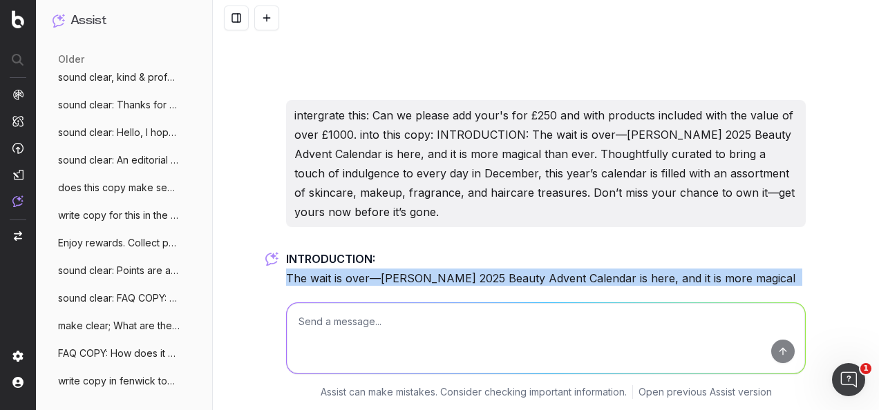
drag, startPoint x: 372, startPoint y: 211, endPoint x: 280, endPoint y: 145, distance: 113.3
drag, startPoint x: 280, startPoint y: 145, endPoint x: 330, endPoint y: 149, distance: 50.5
